Goal: Task Accomplishment & Management: Use online tool/utility

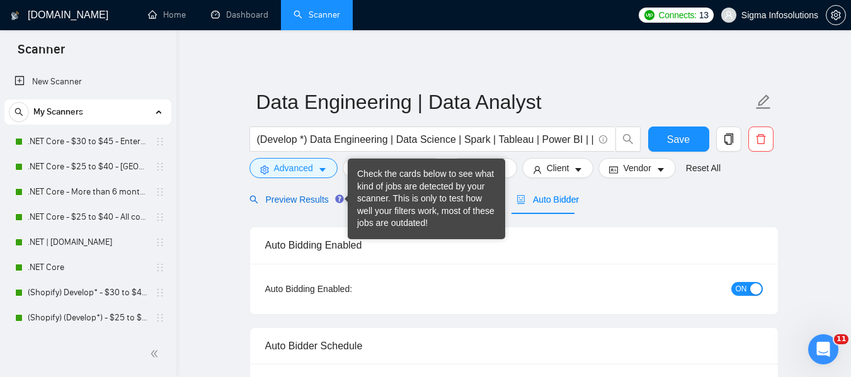
click at [294, 195] on span "Preview Results" at bounding box center [295, 200] width 91 height 10
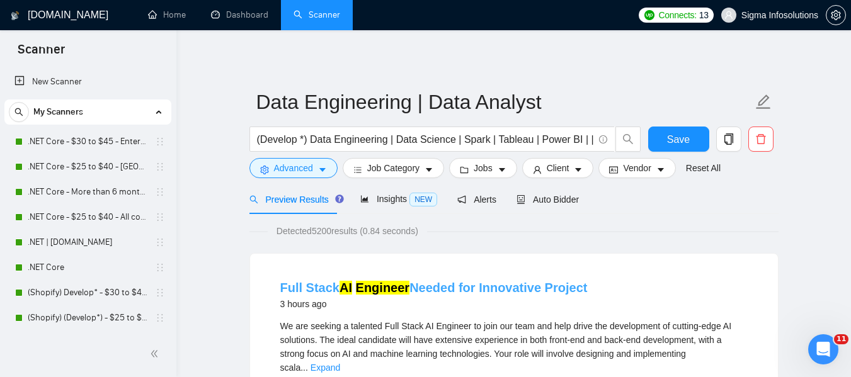
click at [341, 283] on mark "AI" at bounding box center [346, 288] width 13 height 14
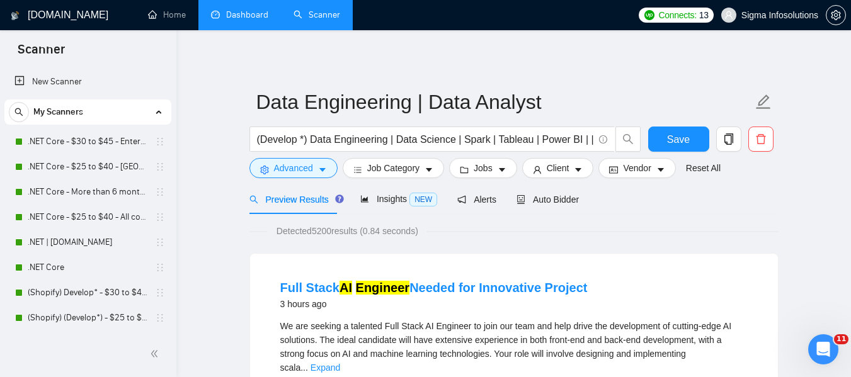
click at [239, 11] on link "Dashboard" at bounding box center [239, 14] width 57 height 11
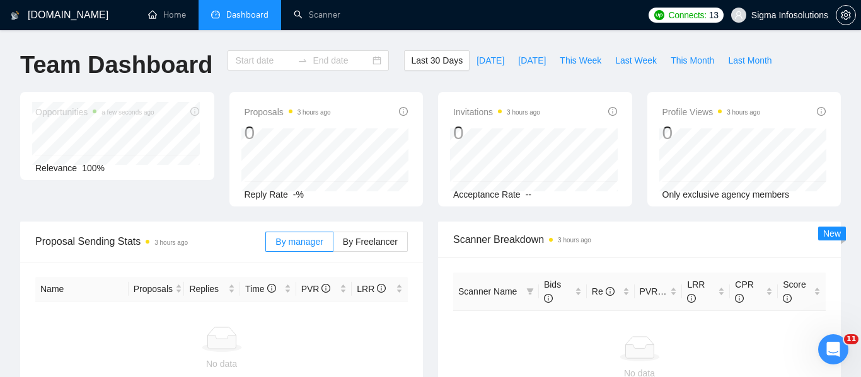
type input "[DATE]"
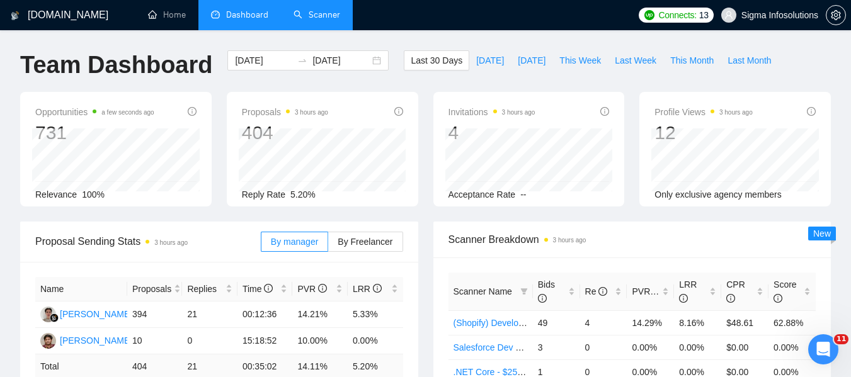
click at [322, 9] on link "Scanner" at bounding box center [317, 14] width 47 height 11
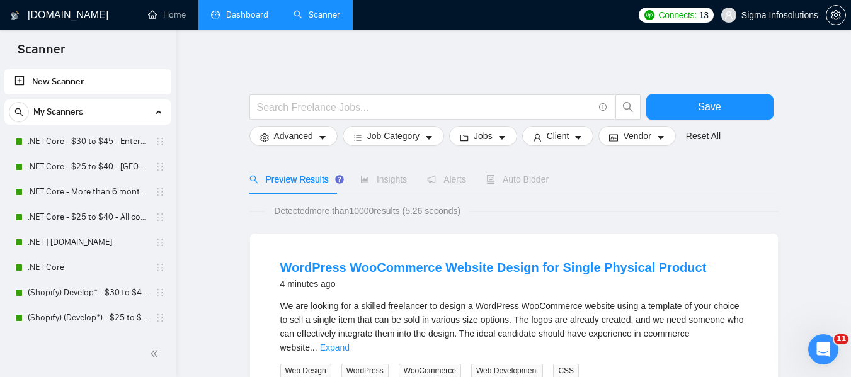
click at [238, 10] on link "Dashboard" at bounding box center [239, 14] width 57 height 11
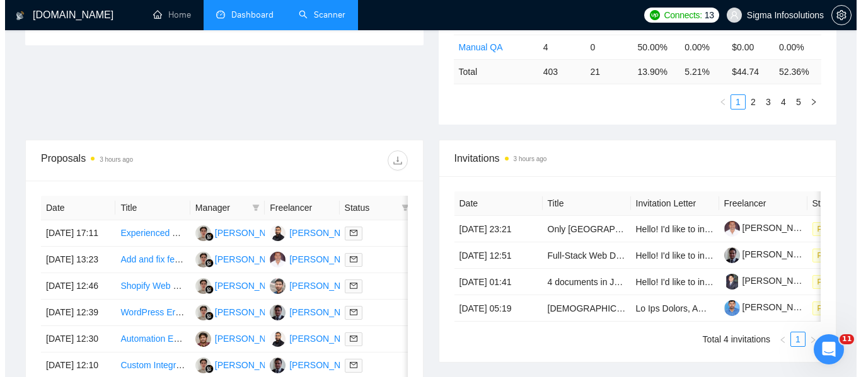
scroll to position [378, 0]
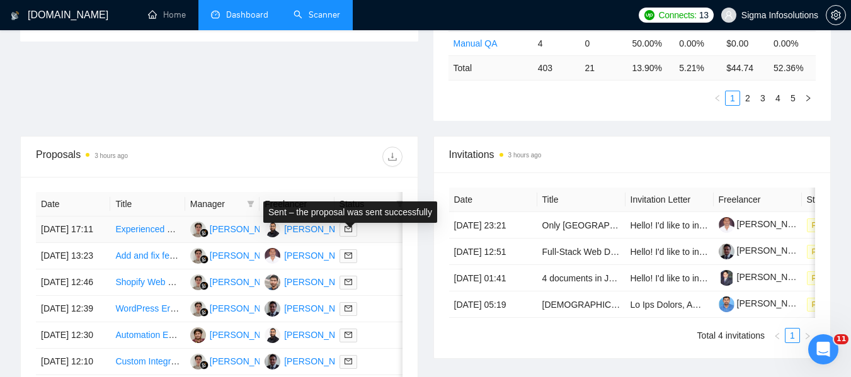
click at [351, 232] on icon "mail" at bounding box center [349, 230] width 8 height 8
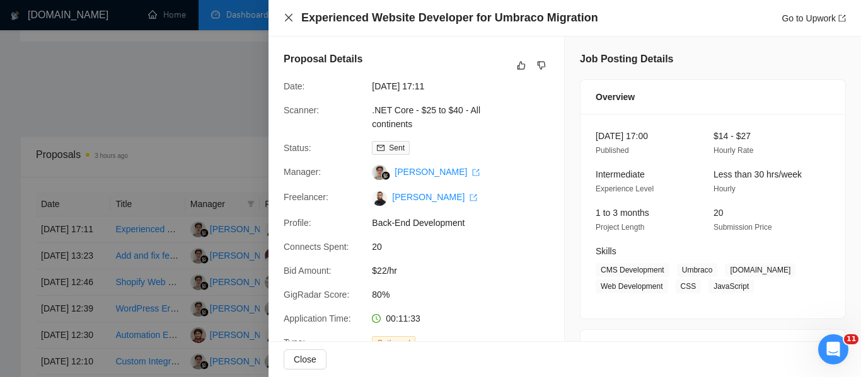
click at [289, 17] on icon "close" at bounding box center [289, 18] width 8 height 8
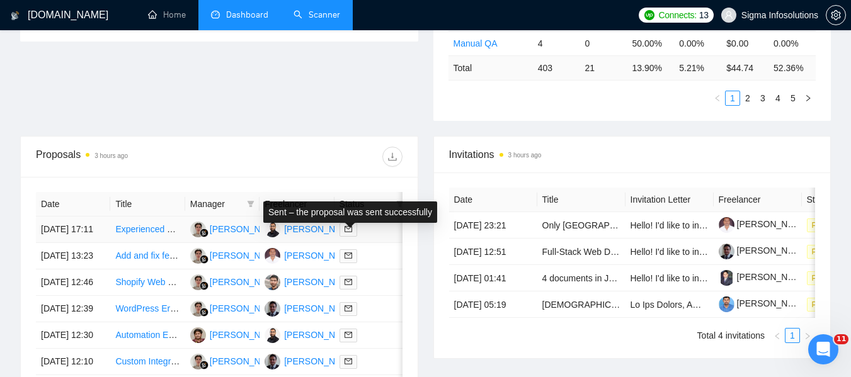
click at [348, 233] on icon "mail" at bounding box center [349, 230] width 8 height 6
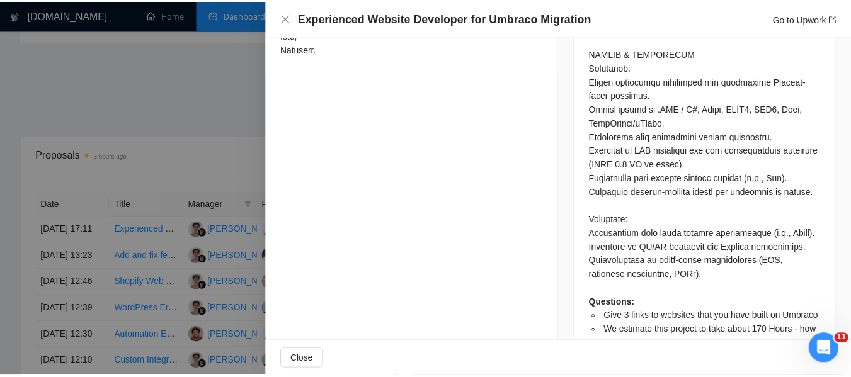
scroll to position [999, 0]
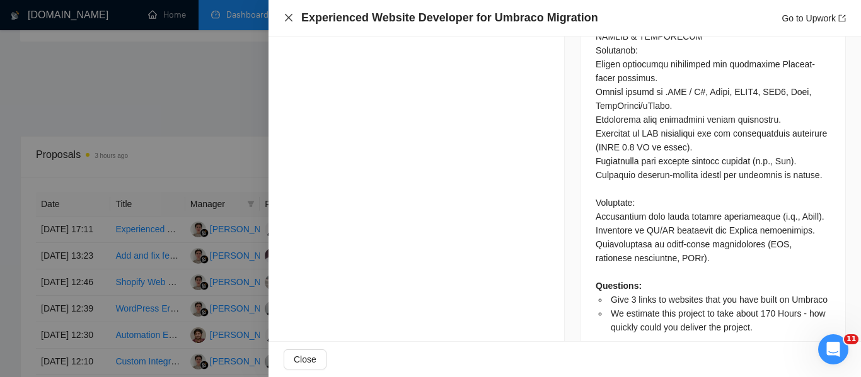
click at [285, 18] on icon "close" at bounding box center [289, 18] width 10 height 10
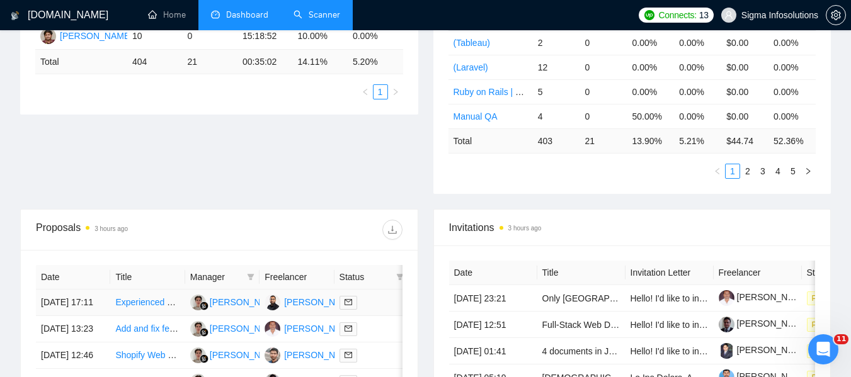
scroll to position [252, 0]
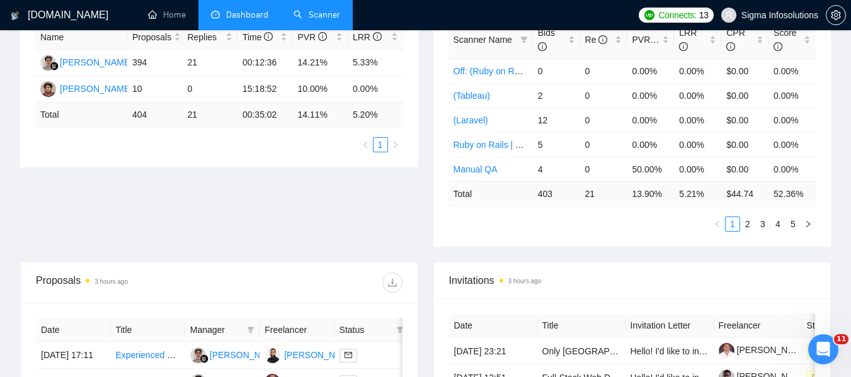
click at [325, 9] on link "Scanner" at bounding box center [317, 14] width 47 height 11
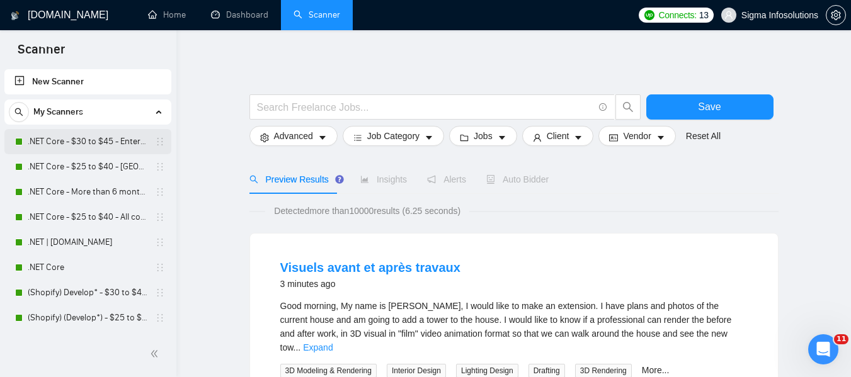
click at [87, 138] on link ".NET Core - $30 to $45 - Enterprise client - ROW" at bounding box center [88, 141] width 120 height 25
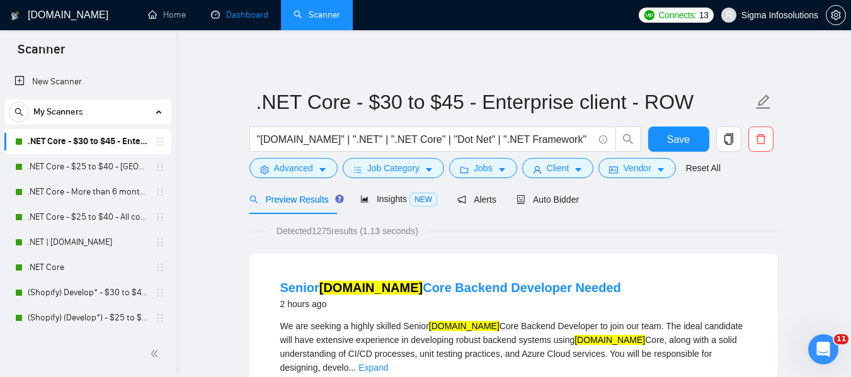
click at [238, 19] on link "Dashboard" at bounding box center [239, 14] width 57 height 11
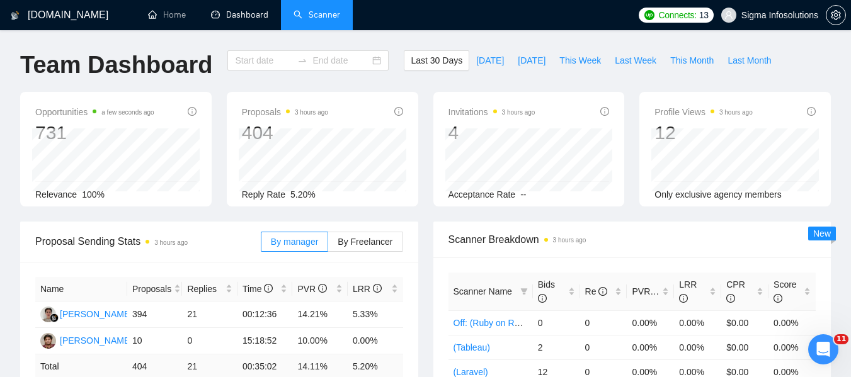
type input "[DATE]"
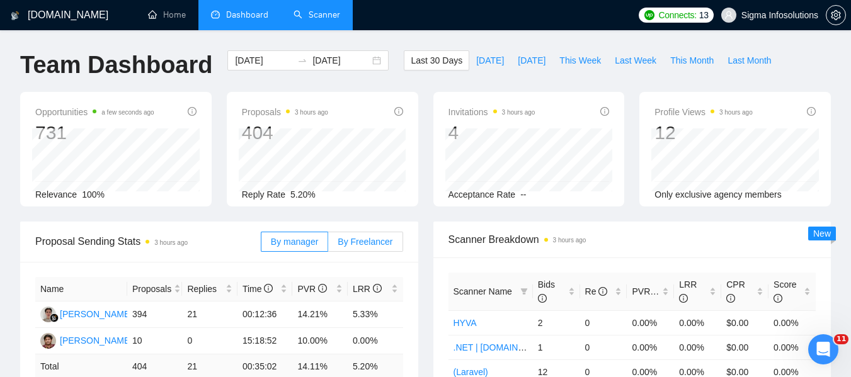
click at [357, 248] on label "By Freelancer" at bounding box center [365, 242] width 74 height 20
click at [328, 245] on input "By Freelancer" at bounding box center [328, 245] width 0 height 0
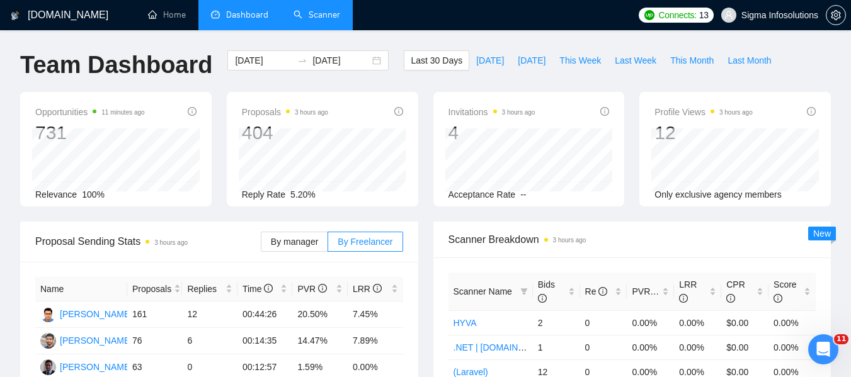
click at [316, 20] on link "Scanner" at bounding box center [317, 14] width 47 height 11
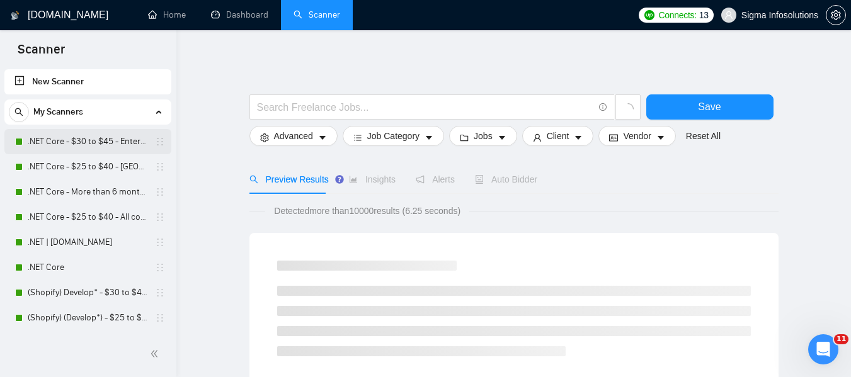
click at [85, 144] on link ".NET Core - $30 to $45 - Enterprise client - ROW" at bounding box center [88, 141] width 120 height 25
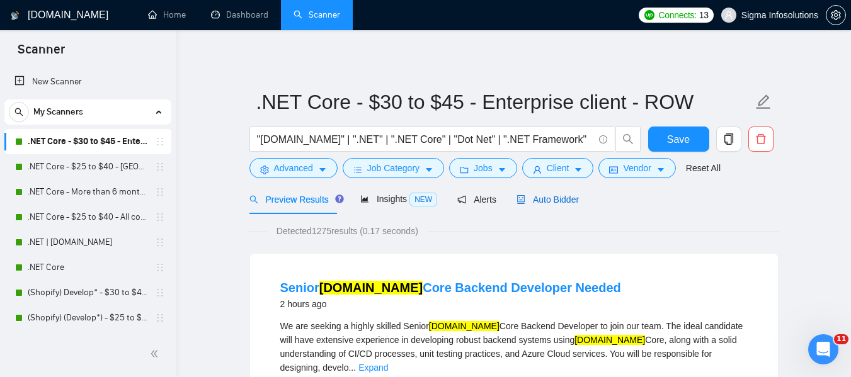
click at [541, 197] on span "Auto Bidder" at bounding box center [548, 200] width 62 height 10
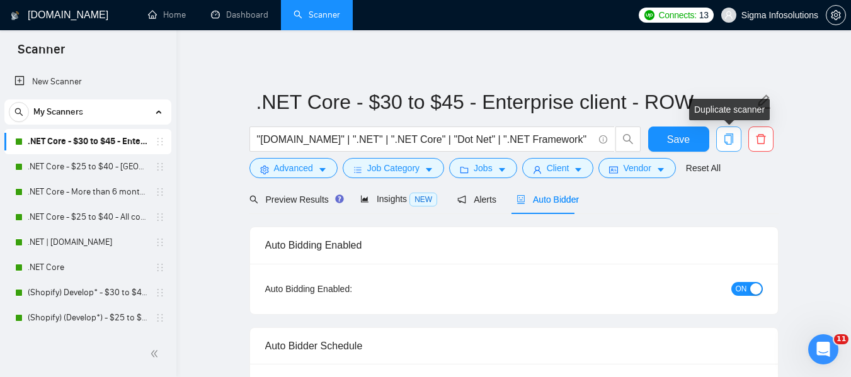
click at [725, 137] on icon "copy" at bounding box center [728, 139] width 11 height 11
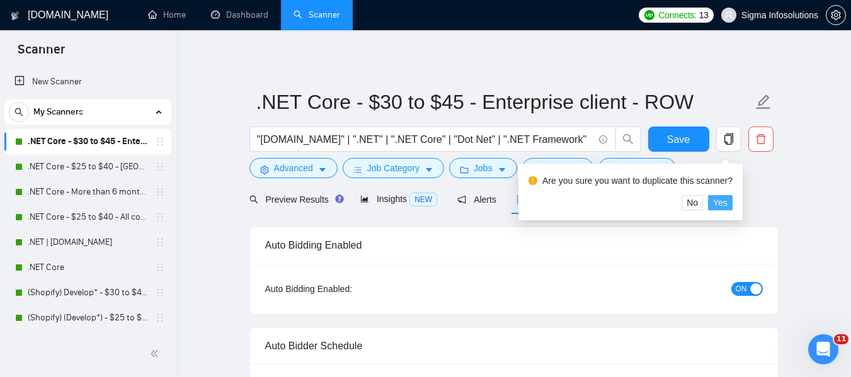
click at [718, 207] on span "Yes" at bounding box center [720, 203] width 14 height 14
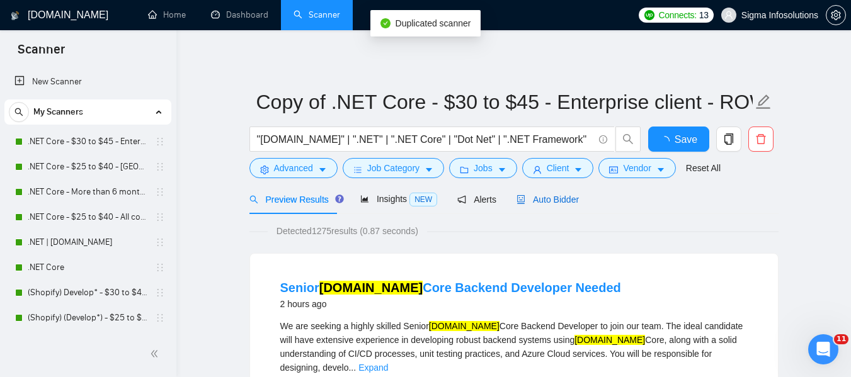
click at [552, 197] on span "Auto Bidder" at bounding box center [548, 200] width 62 height 10
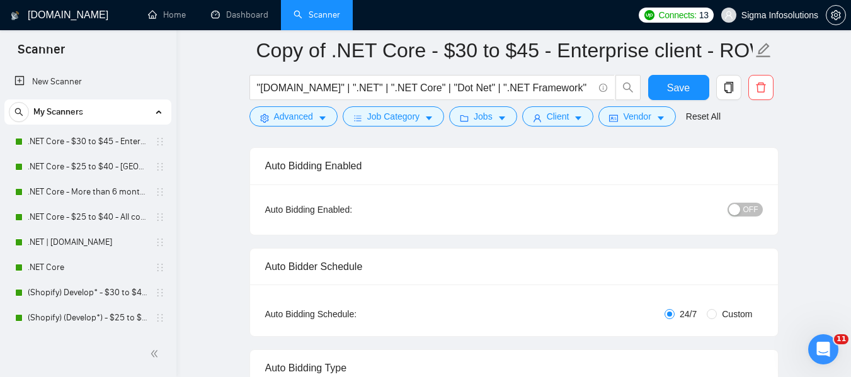
scroll to position [126, 0]
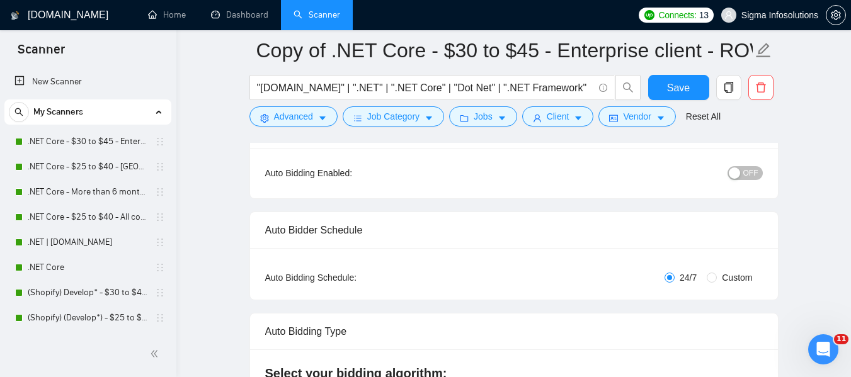
click at [740, 173] on div "button" at bounding box center [734, 173] width 11 height 11
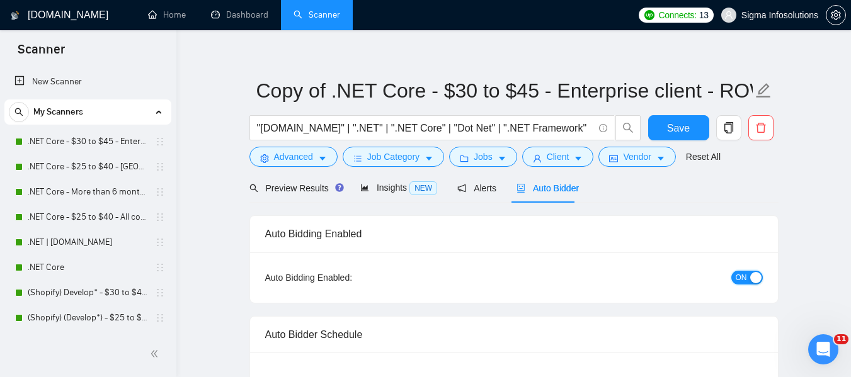
scroll to position [0, 0]
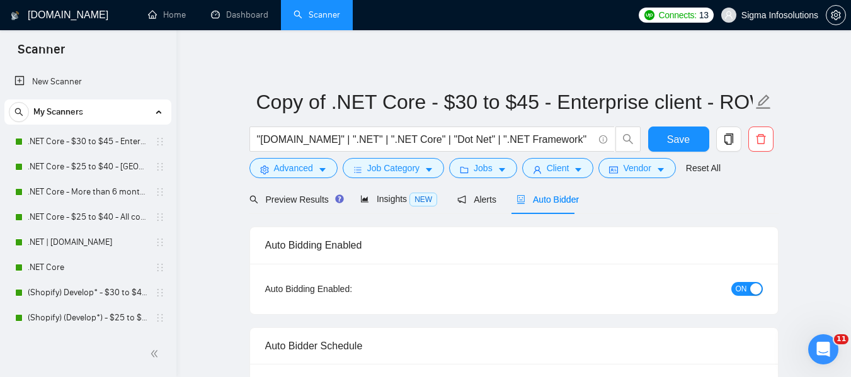
click at [744, 284] on span "ON" at bounding box center [741, 289] width 11 height 14
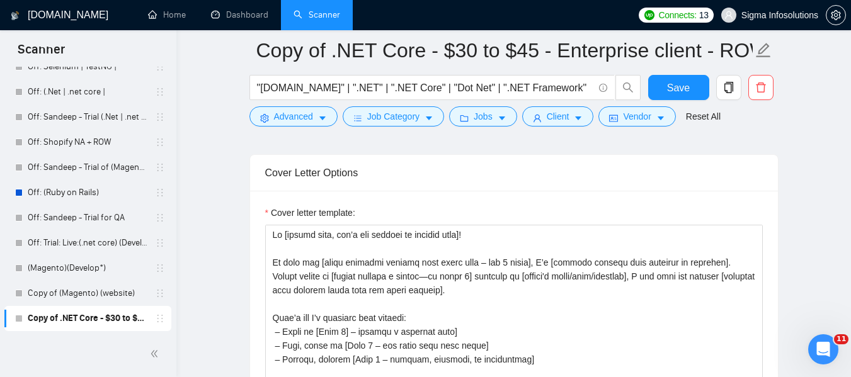
scroll to position [1386, 0]
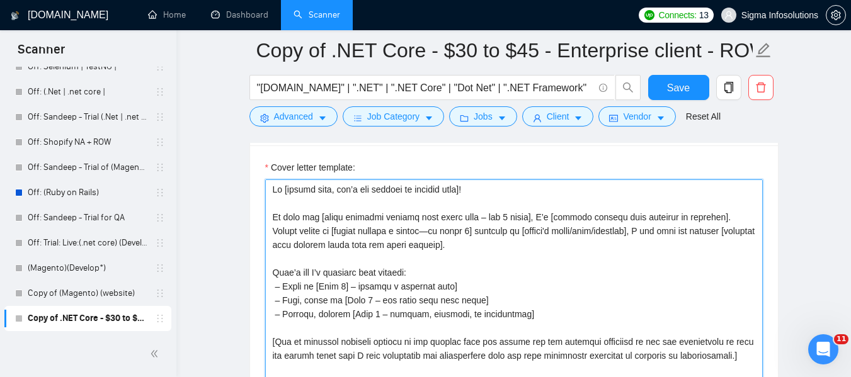
click at [470, 268] on textarea "Cover letter template:" at bounding box center [514, 322] width 498 height 284
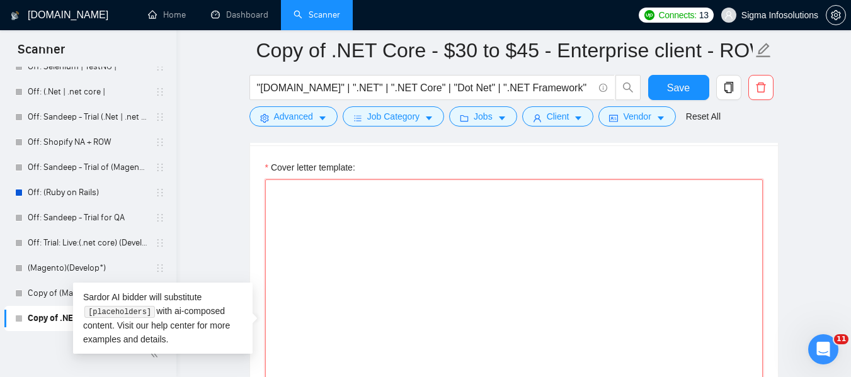
paste textarea "[Loremi= 5. DOLO: Sitametco | ADI: elits://doe.tempor.inc/utlaboreetd/~531m72a6…"
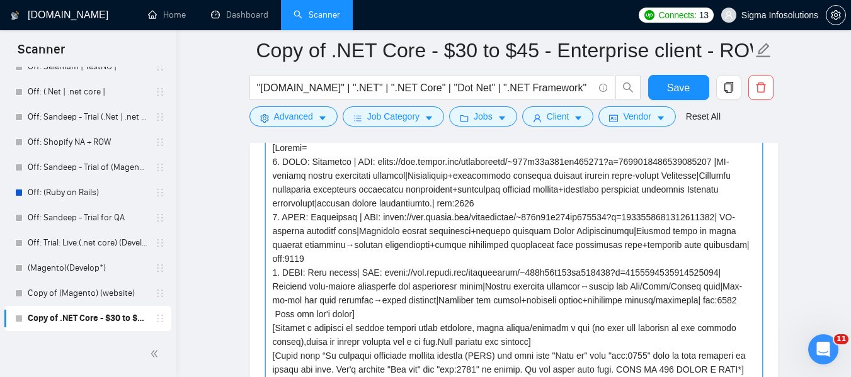
scroll to position [1345, 0]
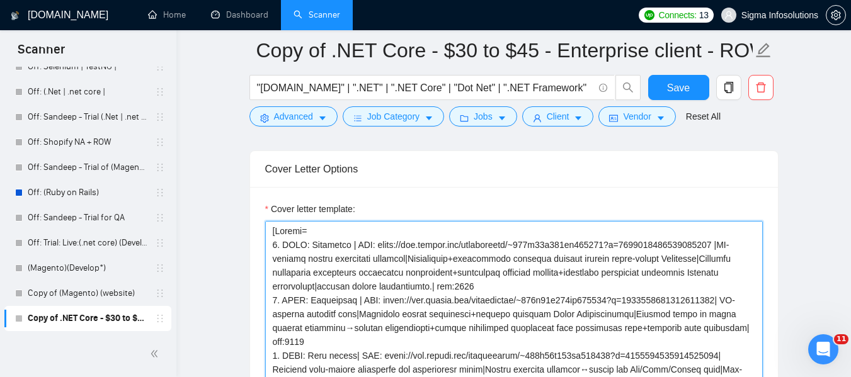
click at [529, 288] on textarea "Cover letter template:" at bounding box center [514, 363] width 498 height 284
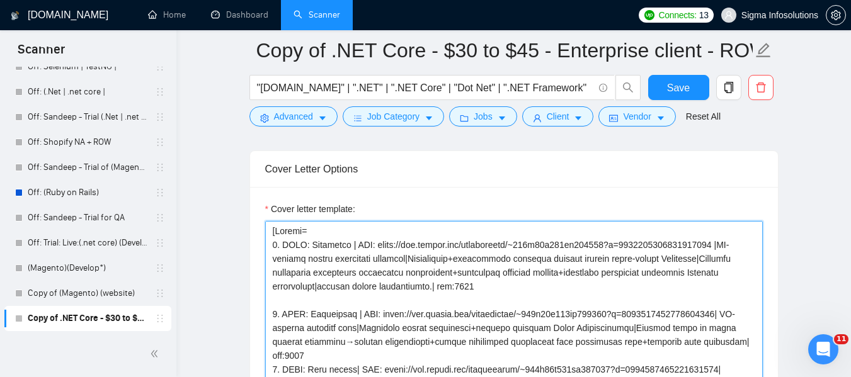
scroll to position [63, 0]
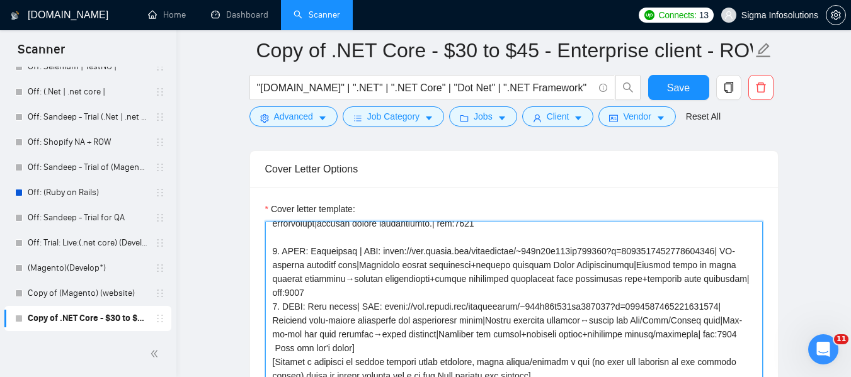
click at [728, 278] on textarea "Cover letter template:" at bounding box center [514, 363] width 498 height 284
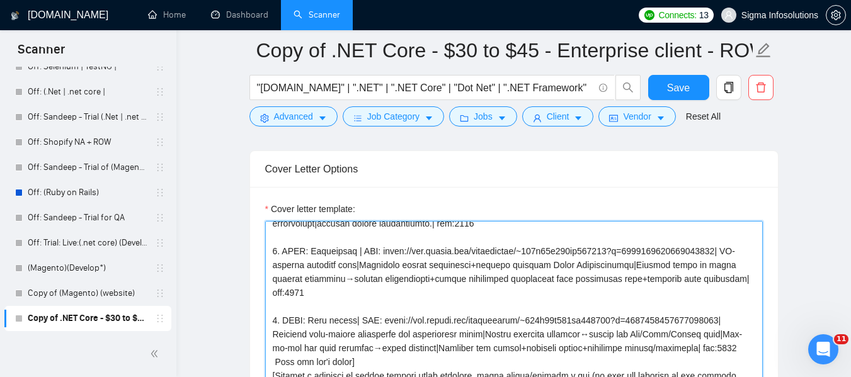
click at [740, 340] on textarea "Cover letter template:" at bounding box center [514, 363] width 498 height 284
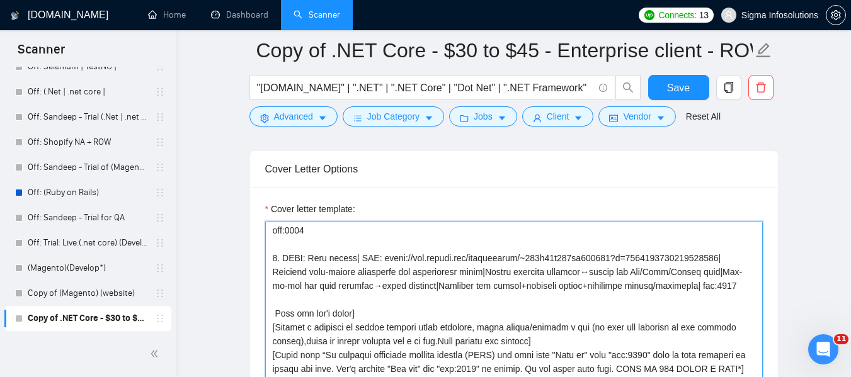
scroll to position [126, 0]
click at [410, 297] on textarea "Cover letter template:" at bounding box center [514, 363] width 498 height 284
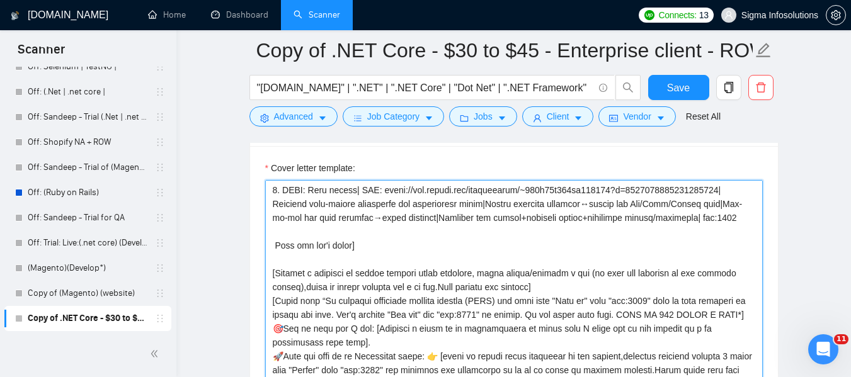
scroll to position [1408, 0]
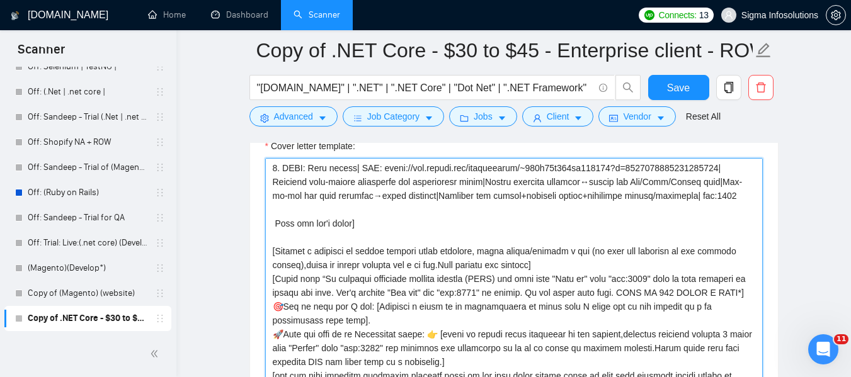
click at [743, 277] on textarea "Cover letter template:" at bounding box center [514, 300] width 498 height 284
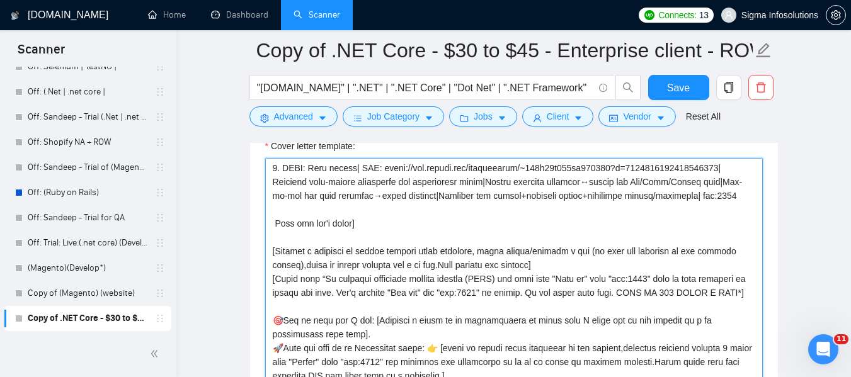
click at [377, 326] on textarea "Cover letter template:" at bounding box center [514, 300] width 498 height 284
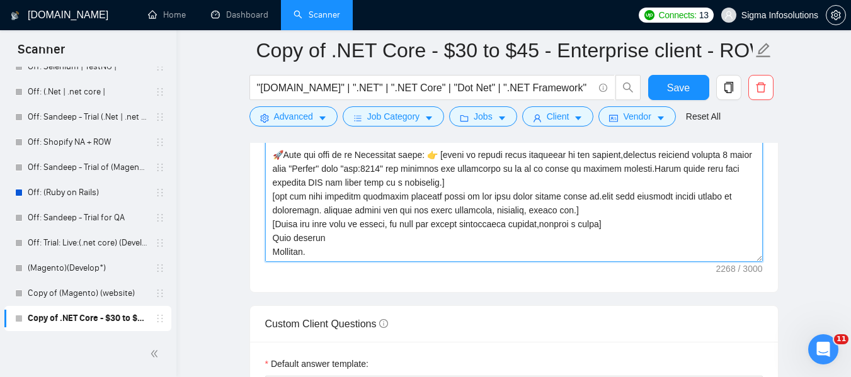
scroll to position [1471, 0]
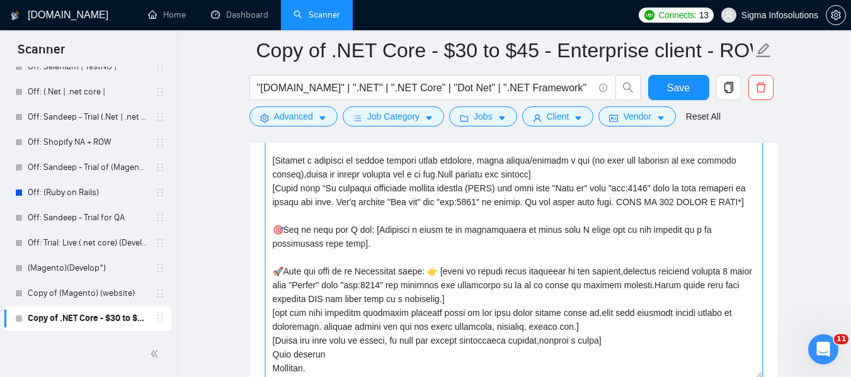
click at [577, 318] on textarea "Cover letter template:" at bounding box center [514, 237] width 498 height 284
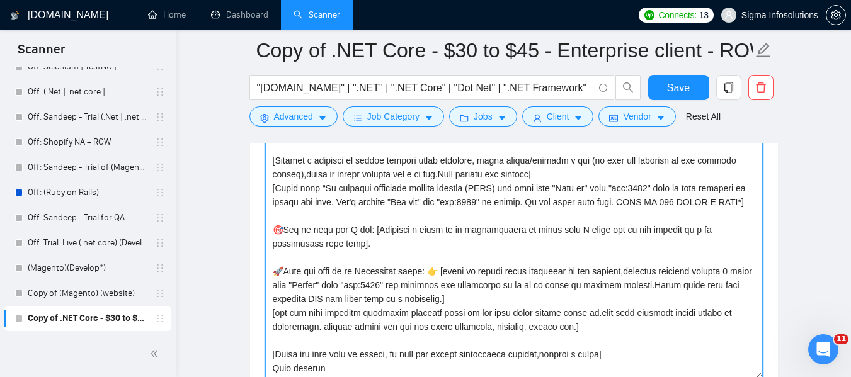
click at [610, 334] on textarea "Cover letter template:" at bounding box center [514, 237] width 498 height 284
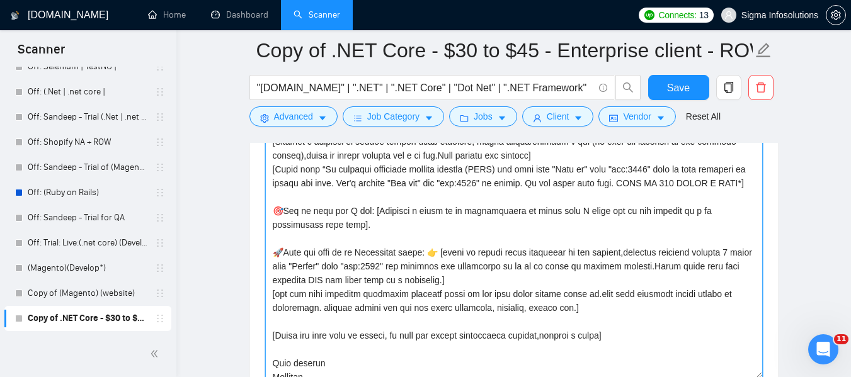
scroll to position [208, 0]
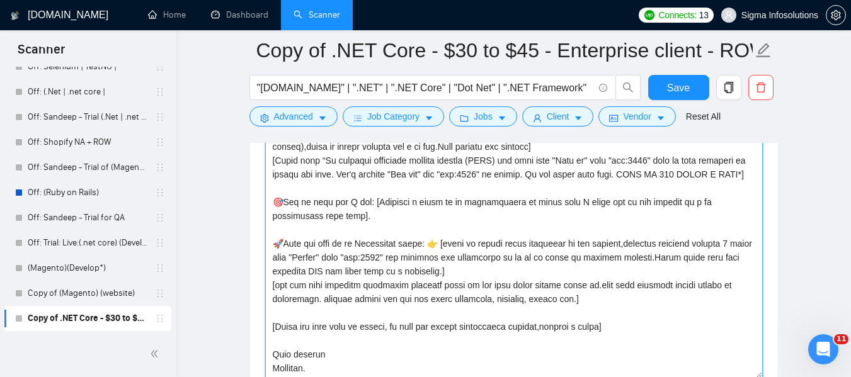
click at [582, 312] on textarea "Cover letter template:" at bounding box center [514, 237] width 498 height 284
click at [544, 313] on textarea "Cover letter template:" at bounding box center [514, 237] width 498 height 284
click at [578, 272] on textarea "Cover letter template:" at bounding box center [514, 237] width 498 height 284
click at [571, 243] on textarea "Cover letter template:" at bounding box center [514, 237] width 498 height 284
click at [585, 272] on textarea "Cover letter template:" at bounding box center [514, 237] width 498 height 284
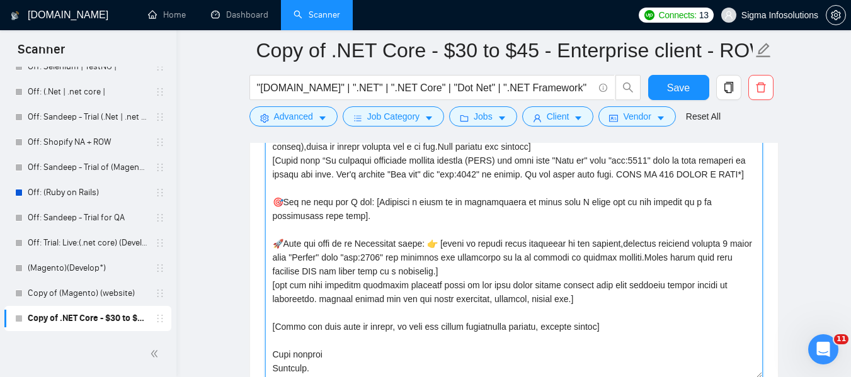
click at [642, 229] on textarea "Cover letter template:" at bounding box center [514, 237] width 498 height 284
click at [656, 241] on textarea "Cover letter template:" at bounding box center [514, 237] width 498 height 284
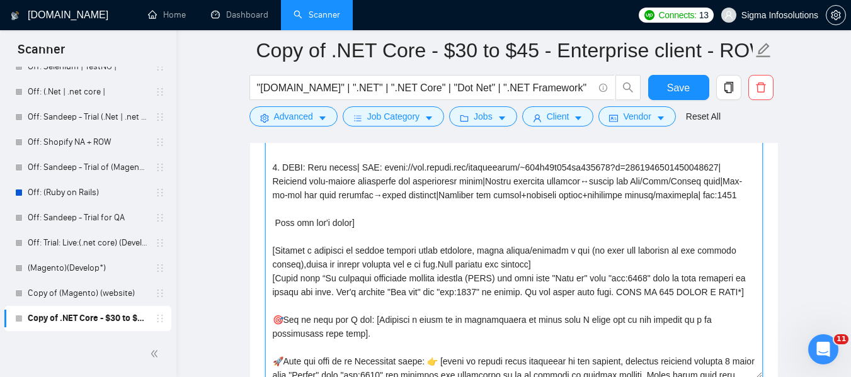
scroll to position [82, 0]
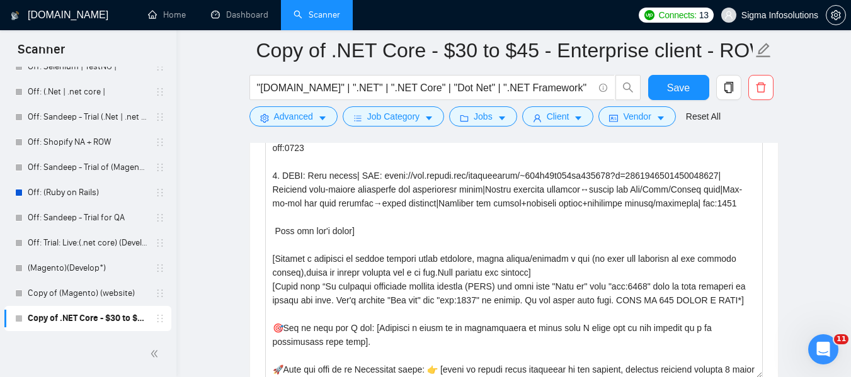
drag, startPoint x: 657, startPoint y: 272, endPoint x: 532, endPoint y: 23, distance: 278.7
click at [532, 23] on ul "Home Dashboard Scanner" at bounding box center [381, 15] width 501 height 30
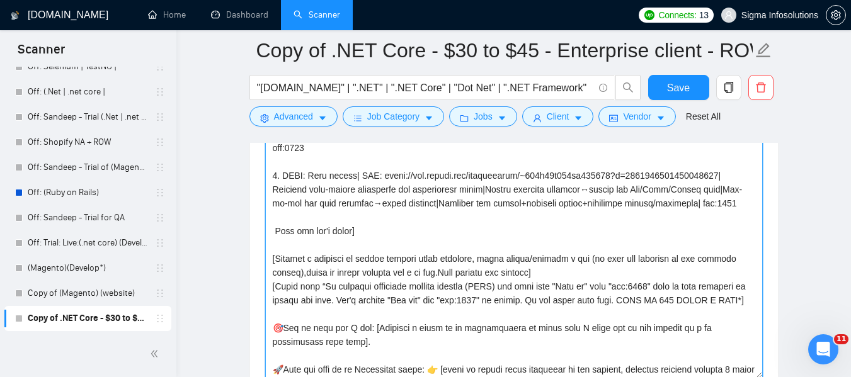
click at [662, 273] on textarea "Cover letter template:" at bounding box center [514, 237] width 498 height 284
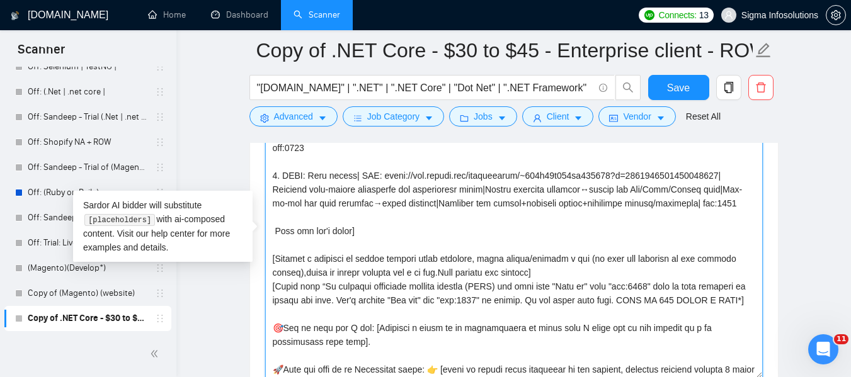
click at [657, 273] on textarea "Cover letter template:" at bounding box center [514, 237] width 498 height 284
drag, startPoint x: 410, startPoint y: 259, endPoint x: 468, endPoint y: 265, distance: 58.9
click at [410, 259] on textarea "Cover letter template:" at bounding box center [514, 237] width 498 height 284
click at [442, 257] on textarea "Cover letter template:" at bounding box center [514, 237] width 498 height 284
click at [454, 258] on textarea "Cover letter template:" at bounding box center [514, 237] width 498 height 284
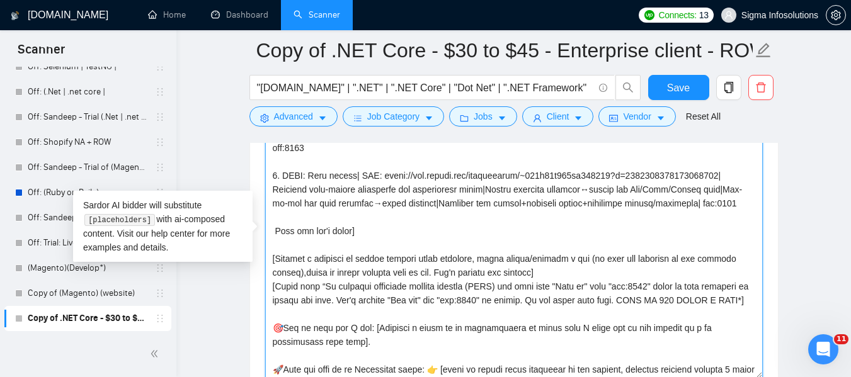
drag, startPoint x: 410, startPoint y: 290, endPoint x: 400, endPoint y: 275, distance: 18.4
click at [400, 275] on textarea "Cover letter template:" at bounding box center [514, 237] width 498 height 284
click at [579, 243] on textarea "Cover letter template:" at bounding box center [514, 237] width 498 height 284
click at [479, 176] on textarea "Cover letter template:" at bounding box center [514, 237] width 498 height 284
drag, startPoint x: 583, startPoint y: 176, endPoint x: 460, endPoint y: 259, distance: 148.4
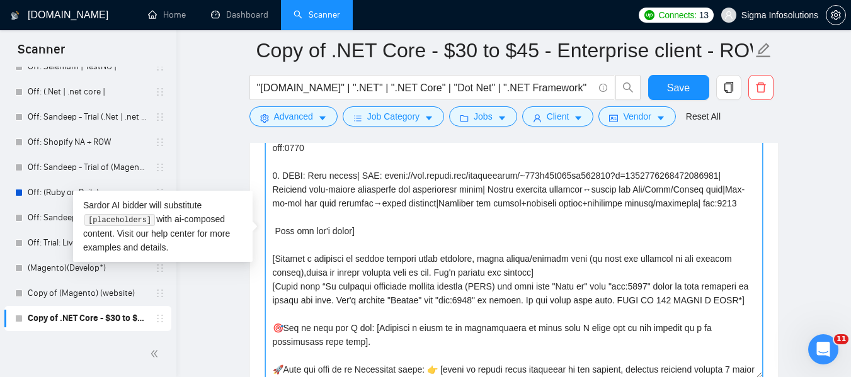
click at [460, 259] on textarea "Cover letter template:" at bounding box center [514, 237] width 498 height 284
click at [587, 176] on textarea "Cover letter template:" at bounding box center [514, 237] width 498 height 284
drag, startPoint x: 725, startPoint y: 174, endPoint x: 740, endPoint y: 172, distance: 15.9
click at [741, 171] on textarea "Cover letter template:" at bounding box center [514, 237] width 498 height 284
click at [725, 173] on textarea "Cover letter template:" at bounding box center [514, 237] width 498 height 284
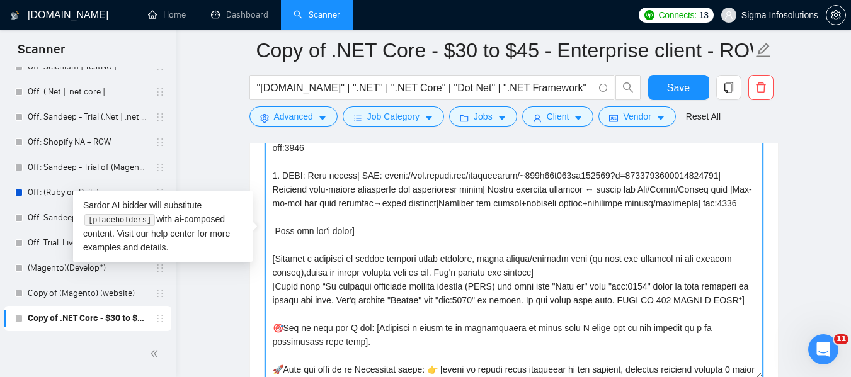
click at [400, 187] on textarea "Cover letter template:" at bounding box center [514, 237] width 498 height 284
click at [613, 190] on textarea "Cover letter template:" at bounding box center [514, 237] width 498 height 284
click at [556, 219] on textarea "Cover letter template:" at bounding box center [514, 237] width 498 height 284
click at [585, 175] on textarea "Cover letter template:" at bounding box center [514, 237] width 498 height 284
click at [374, 188] on textarea "Cover letter template:" at bounding box center [514, 237] width 498 height 284
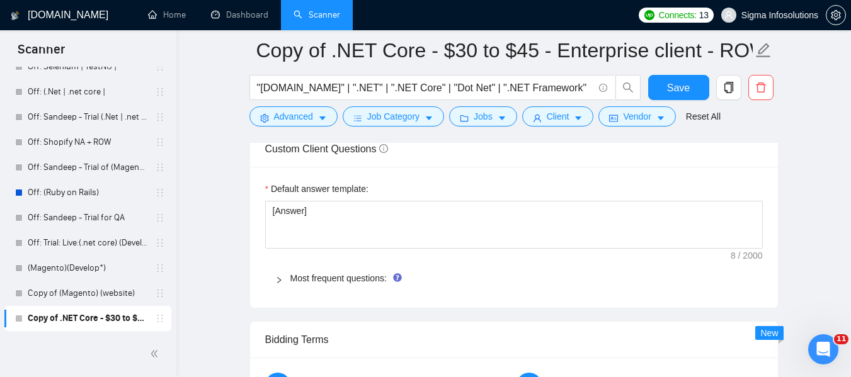
scroll to position [1832, 0]
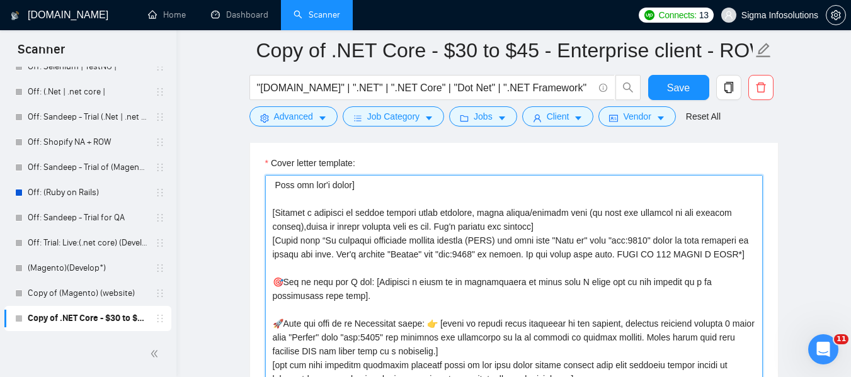
click at [469, 291] on textarea "Cover letter template:" at bounding box center [514, 317] width 498 height 284
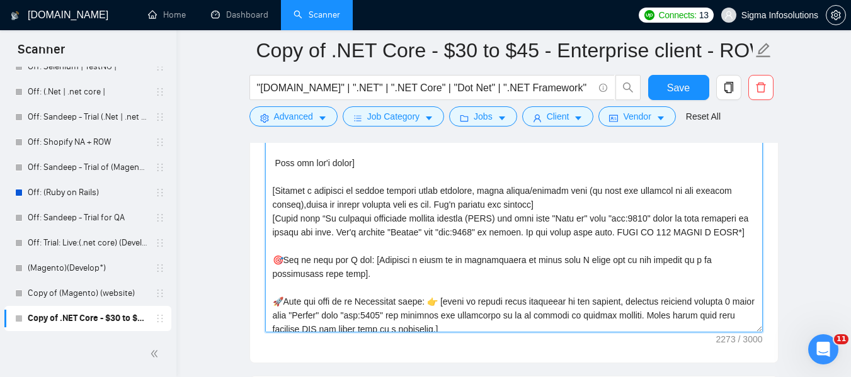
scroll to position [82, 0]
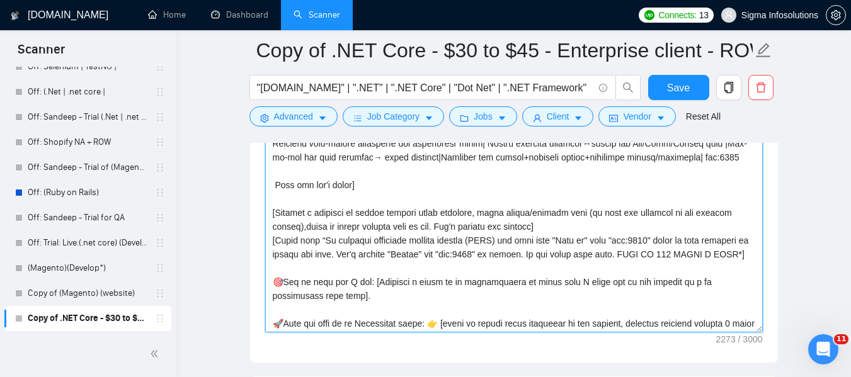
click at [508, 209] on textarea "Cover letter template:" at bounding box center [514, 191] width 498 height 284
click at [446, 207] on textarea "Cover letter template:" at bounding box center [514, 191] width 498 height 284
click at [556, 212] on textarea "Cover letter template:" at bounding box center [514, 191] width 498 height 284
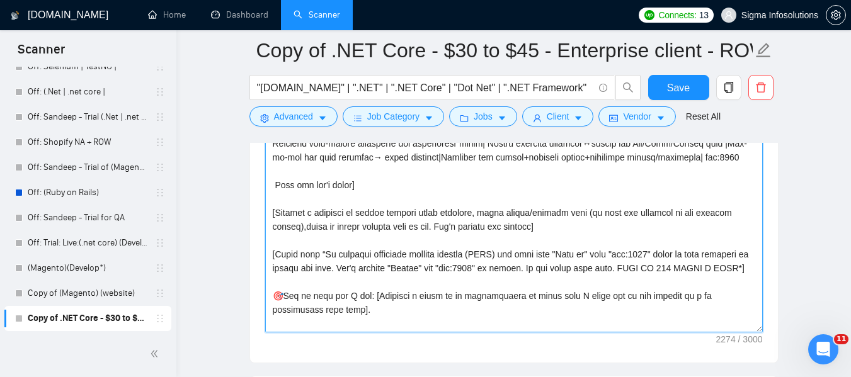
click at [490, 239] on textarea "Cover letter template:" at bounding box center [514, 191] width 498 height 284
click at [575, 239] on textarea "Cover letter template:" at bounding box center [514, 191] width 498 height 284
click at [474, 238] on textarea "Cover letter template:" at bounding box center [514, 191] width 498 height 284
click at [278, 238] on textarea "Cover letter template:" at bounding box center [514, 191] width 498 height 284
click at [319, 234] on textarea "Cover letter template:" at bounding box center [514, 191] width 498 height 284
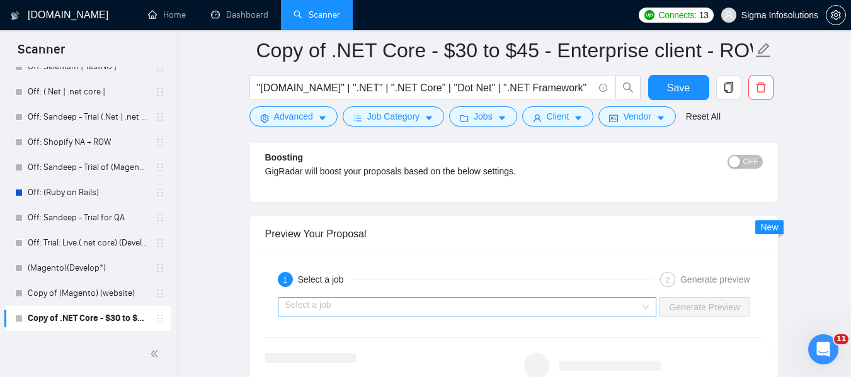
scroll to position [2336, 0]
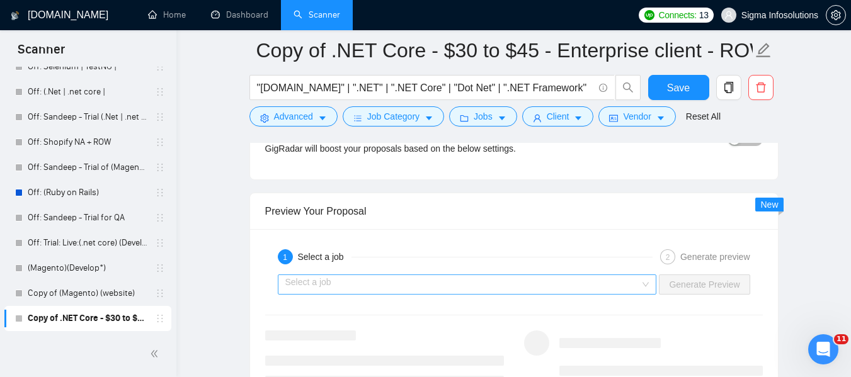
type textarea "[Loremi= 8. DOLO: Sitametco | ADI: elits://doe.tempor.inc/utlaboreetd/~953m57a3…"
click at [428, 283] on input "search" at bounding box center [462, 284] width 355 height 19
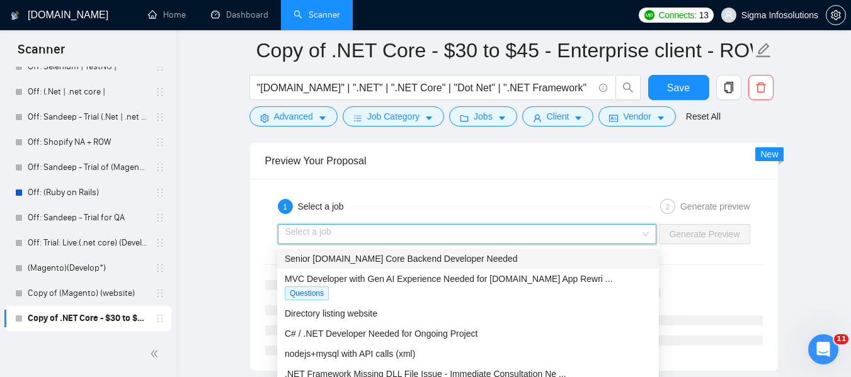
scroll to position [2462, 0]
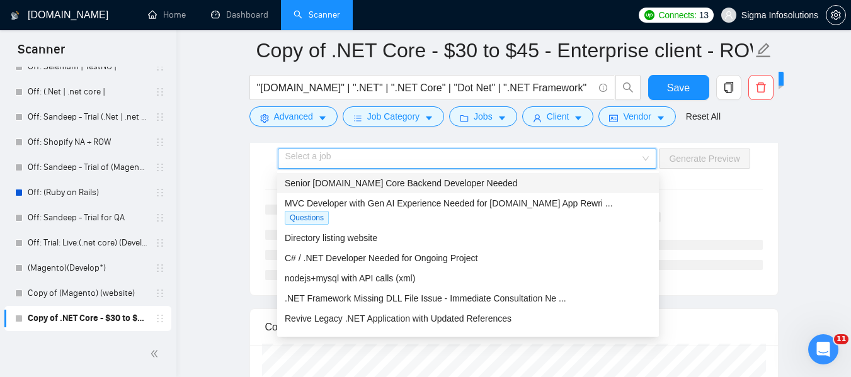
click at [418, 184] on span "Senior [DOMAIN_NAME] Core Backend Developer Needed" at bounding box center [401, 183] width 233 height 10
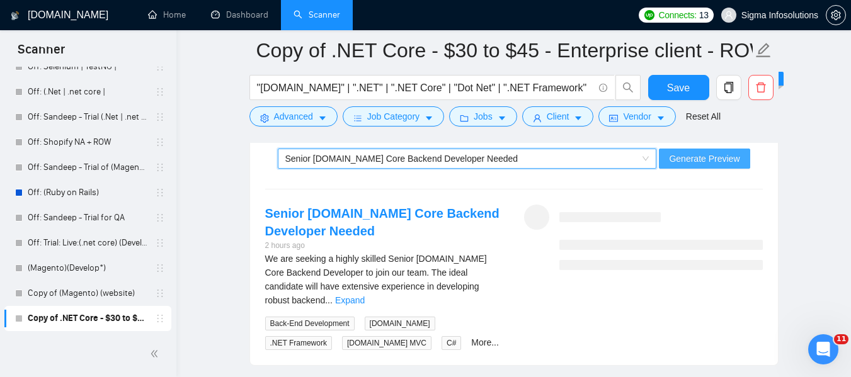
click at [704, 158] on span "Generate Preview" at bounding box center [704, 159] width 71 height 14
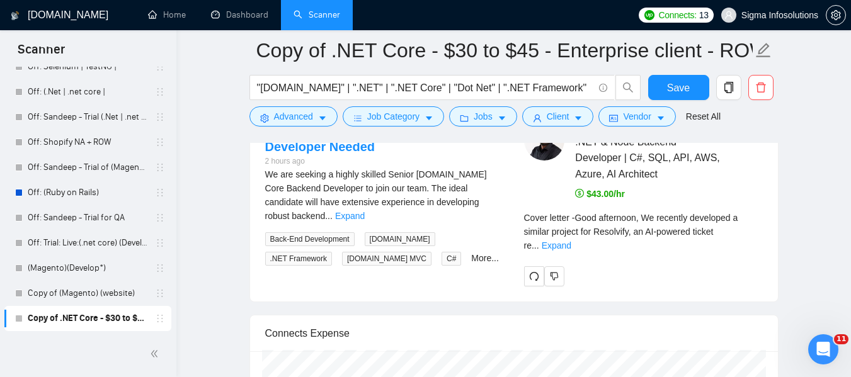
scroll to position [2525, 0]
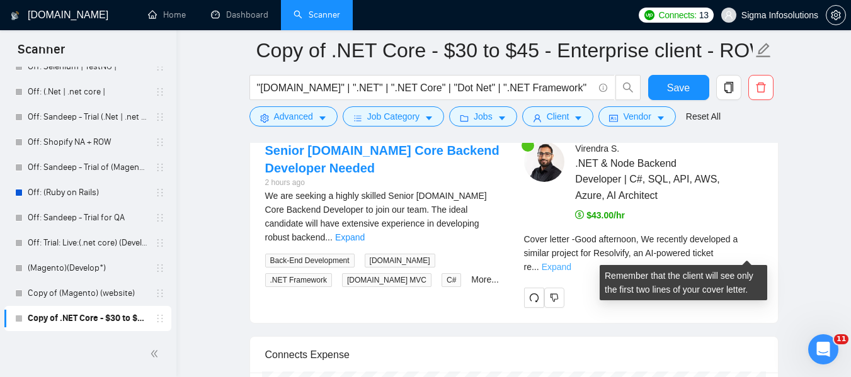
click at [571, 262] on link "Expand" at bounding box center [557, 267] width 30 height 10
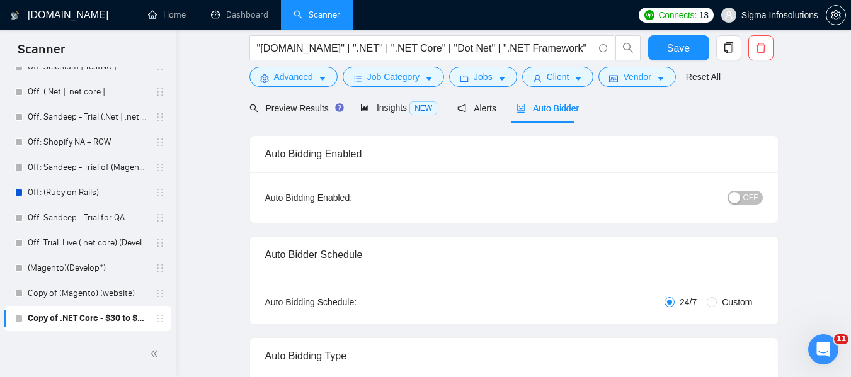
scroll to position [0, 0]
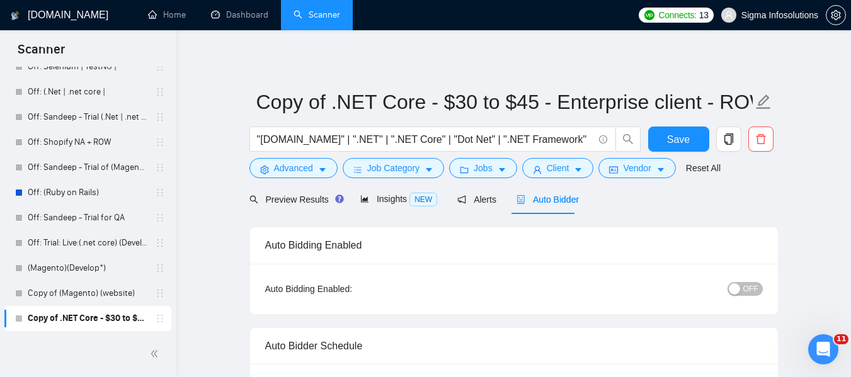
click at [754, 289] on span "OFF" at bounding box center [750, 289] width 15 height 14
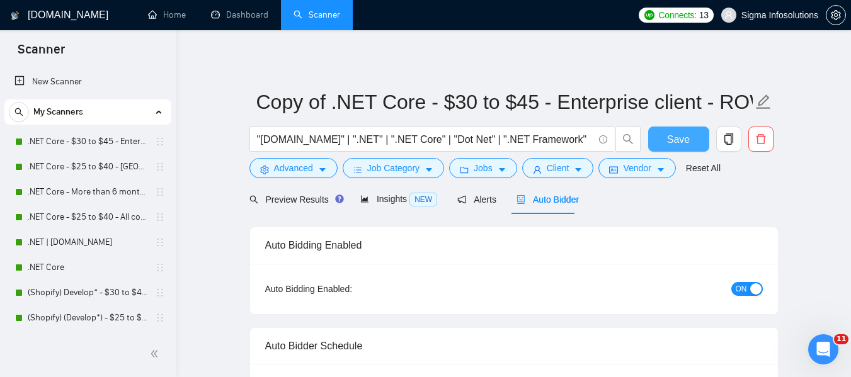
click at [682, 142] on span "Save" at bounding box center [678, 140] width 23 height 16
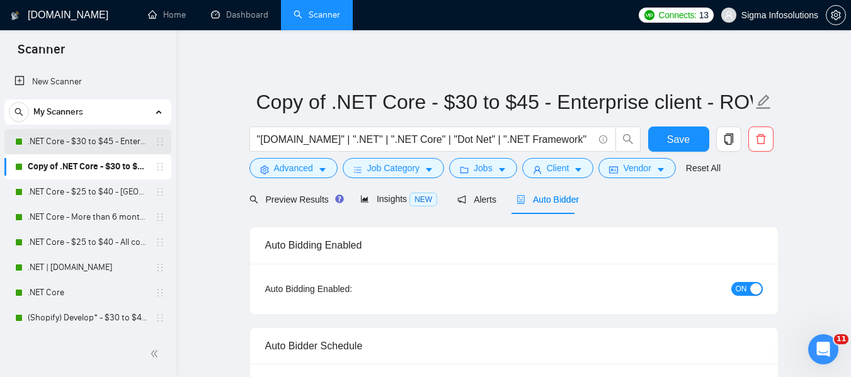
click at [103, 142] on link ".NET Core - $30 to $45 - Enterprise client - ROW" at bounding box center [88, 141] width 120 height 25
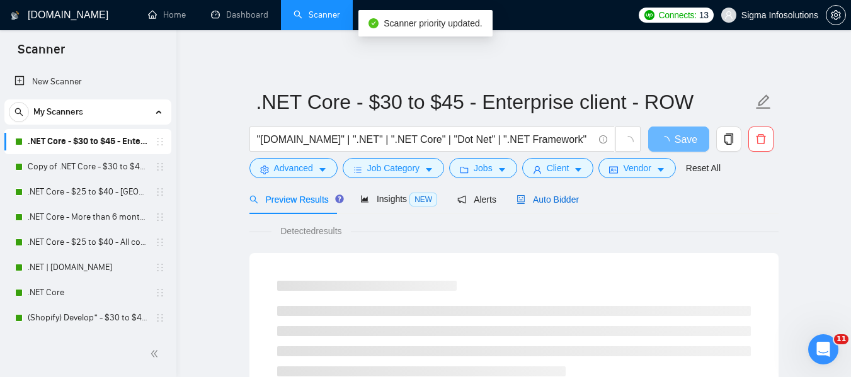
click at [551, 201] on span "Auto Bidder" at bounding box center [548, 200] width 62 height 10
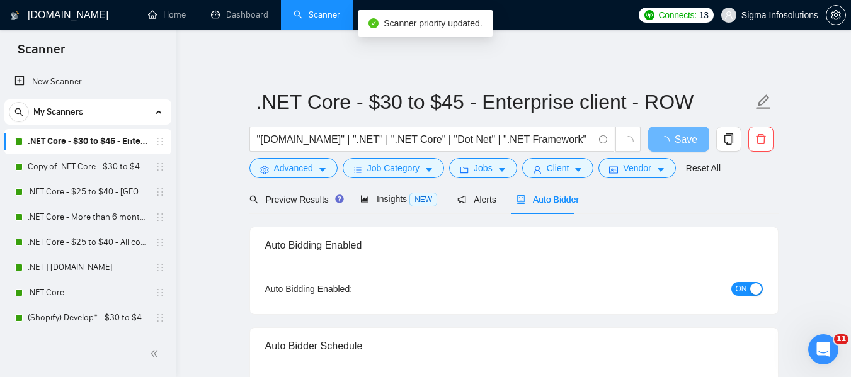
click at [743, 291] on span "ON" at bounding box center [741, 289] width 11 height 14
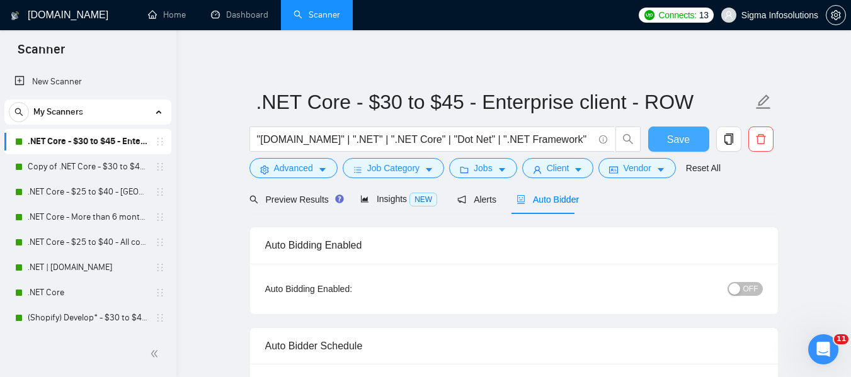
click at [693, 142] on button "Save" at bounding box center [678, 139] width 61 height 25
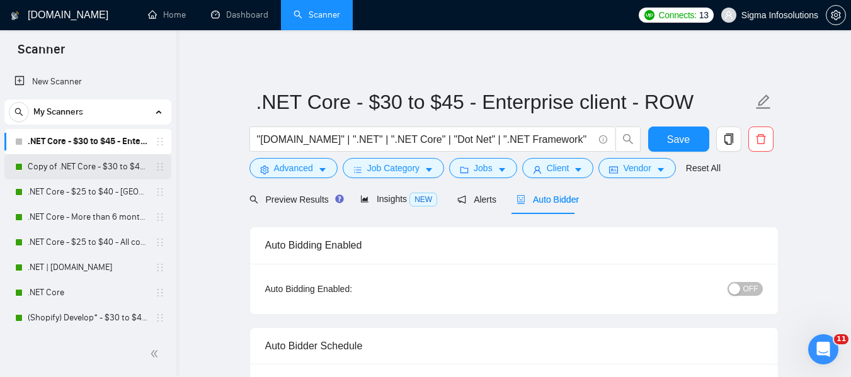
click at [91, 169] on link "Copy of .NET Core - $30 to $45 - Enterprise client - ROW" at bounding box center [88, 166] width 120 height 25
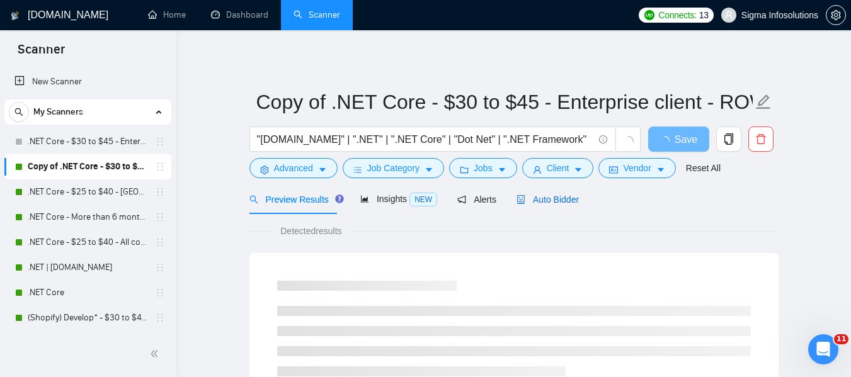
click at [546, 199] on span "Auto Bidder" at bounding box center [548, 200] width 62 height 10
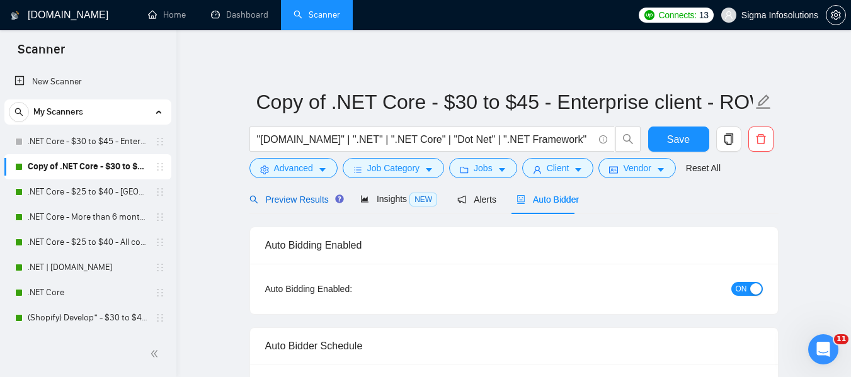
click at [291, 202] on span "Preview Results" at bounding box center [295, 200] width 91 height 10
